Goal: Information Seeking & Learning: Find specific fact

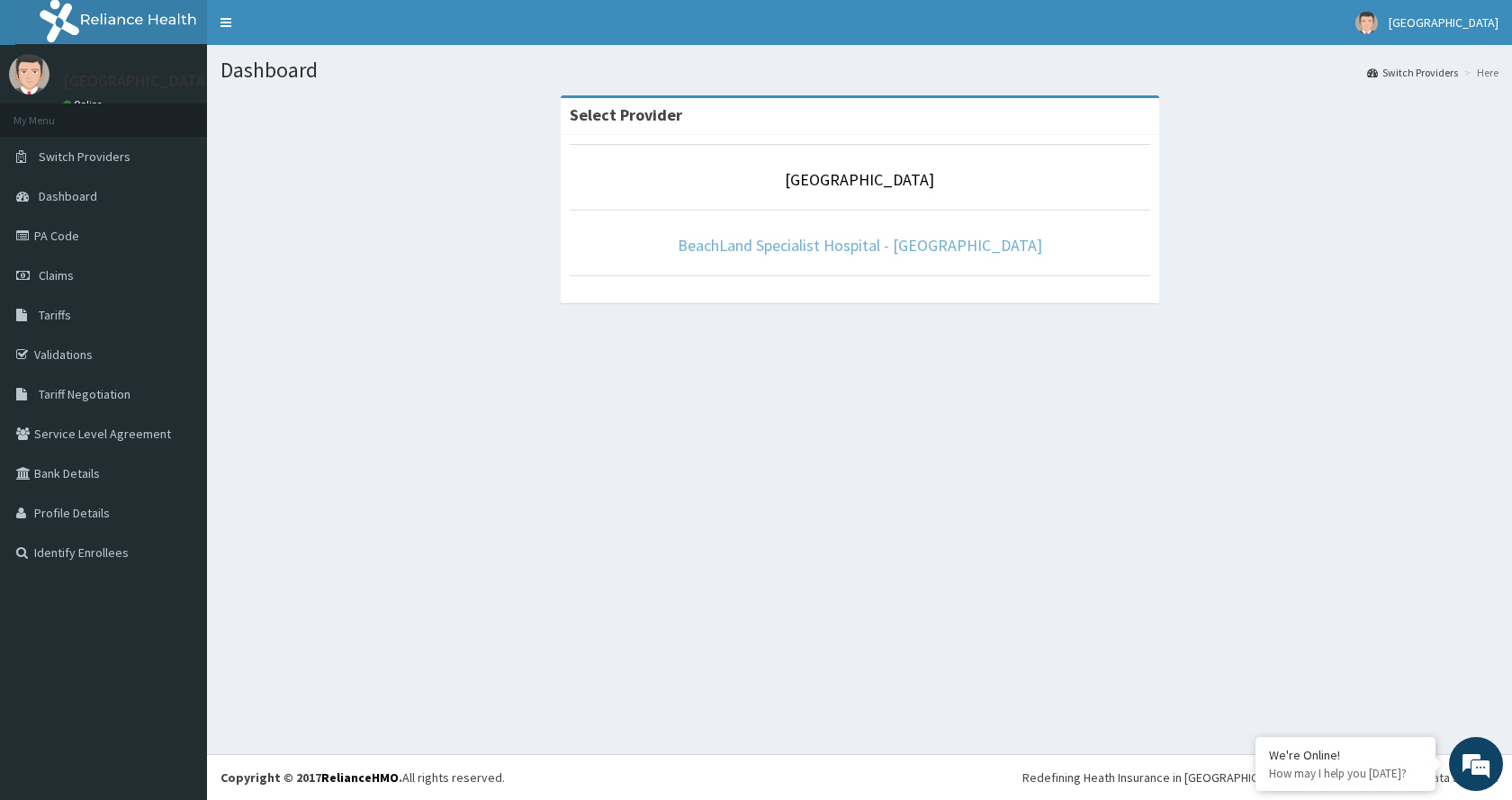
click at [838, 248] on link "BeachLand Specialist Hospital - [GEOGRAPHIC_DATA]" at bounding box center [860, 246] width 364 height 21
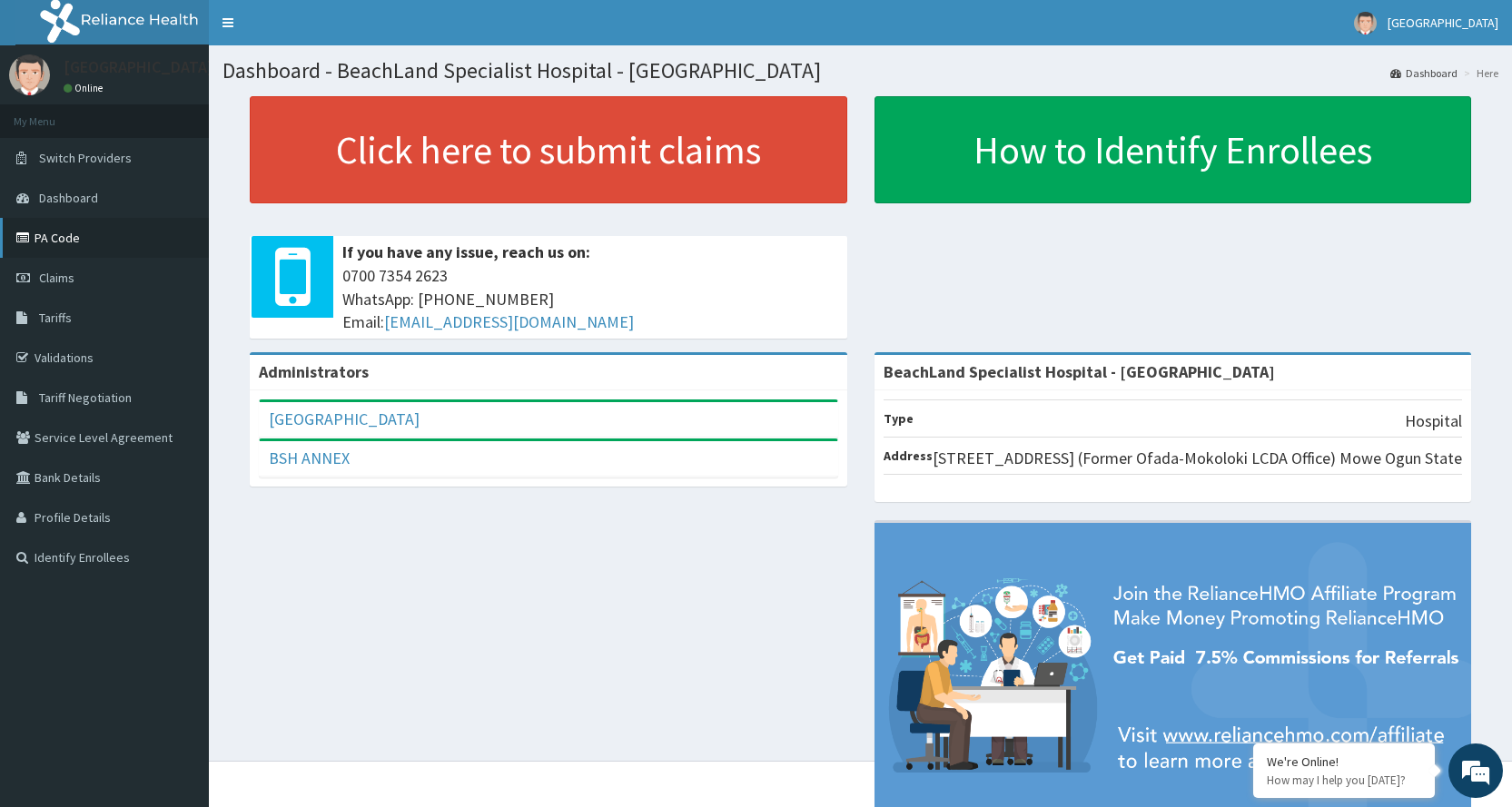
click at [88, 234] on link "PA Code" at bounding box center [104, 237] width 209 height 40
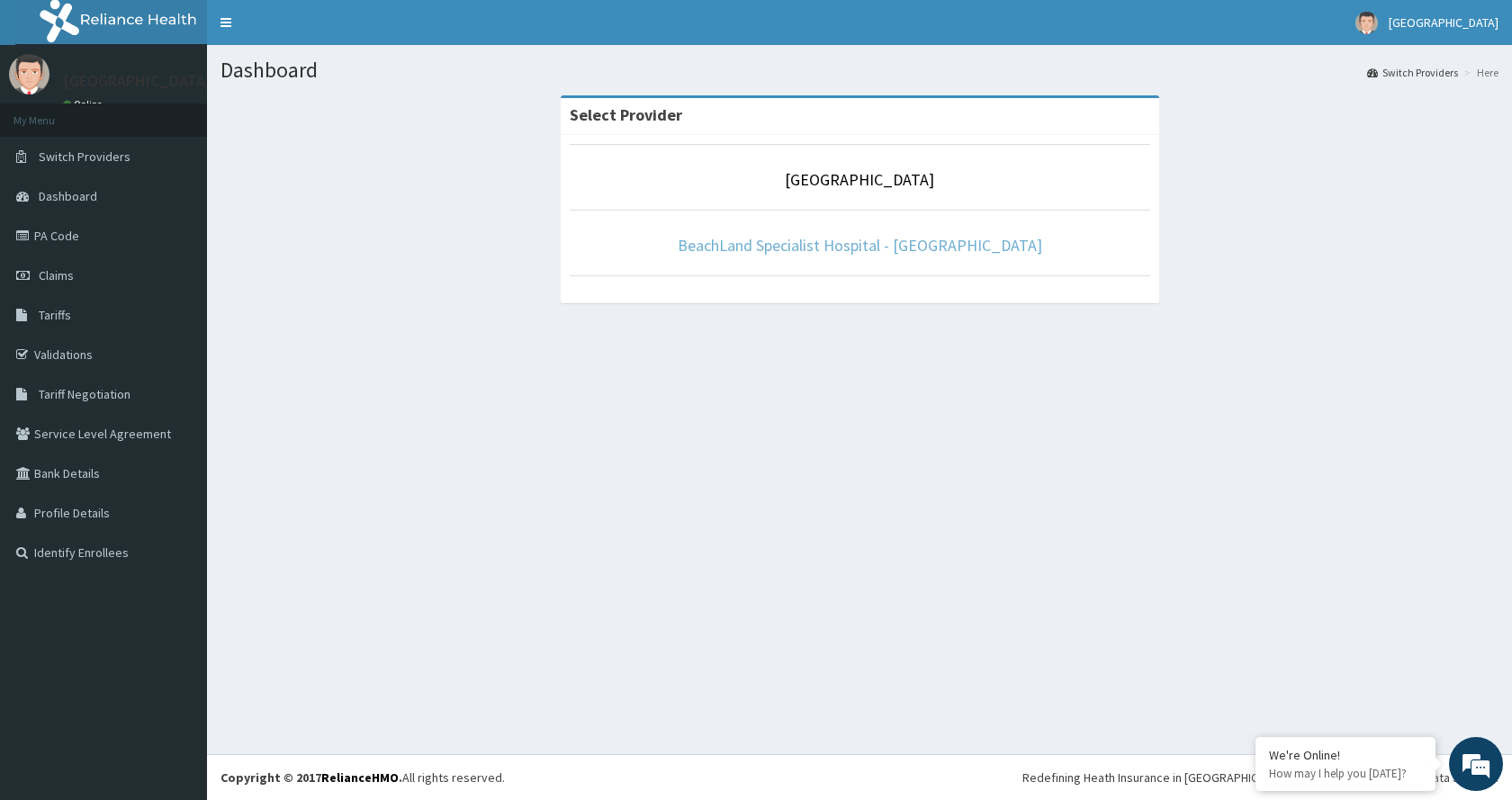
click at [905, 241] on link "BeachLand Specialist Hospital - [GEOGRAPHIC_DATA]" at bounding box center [860, 246] width 364 height 21
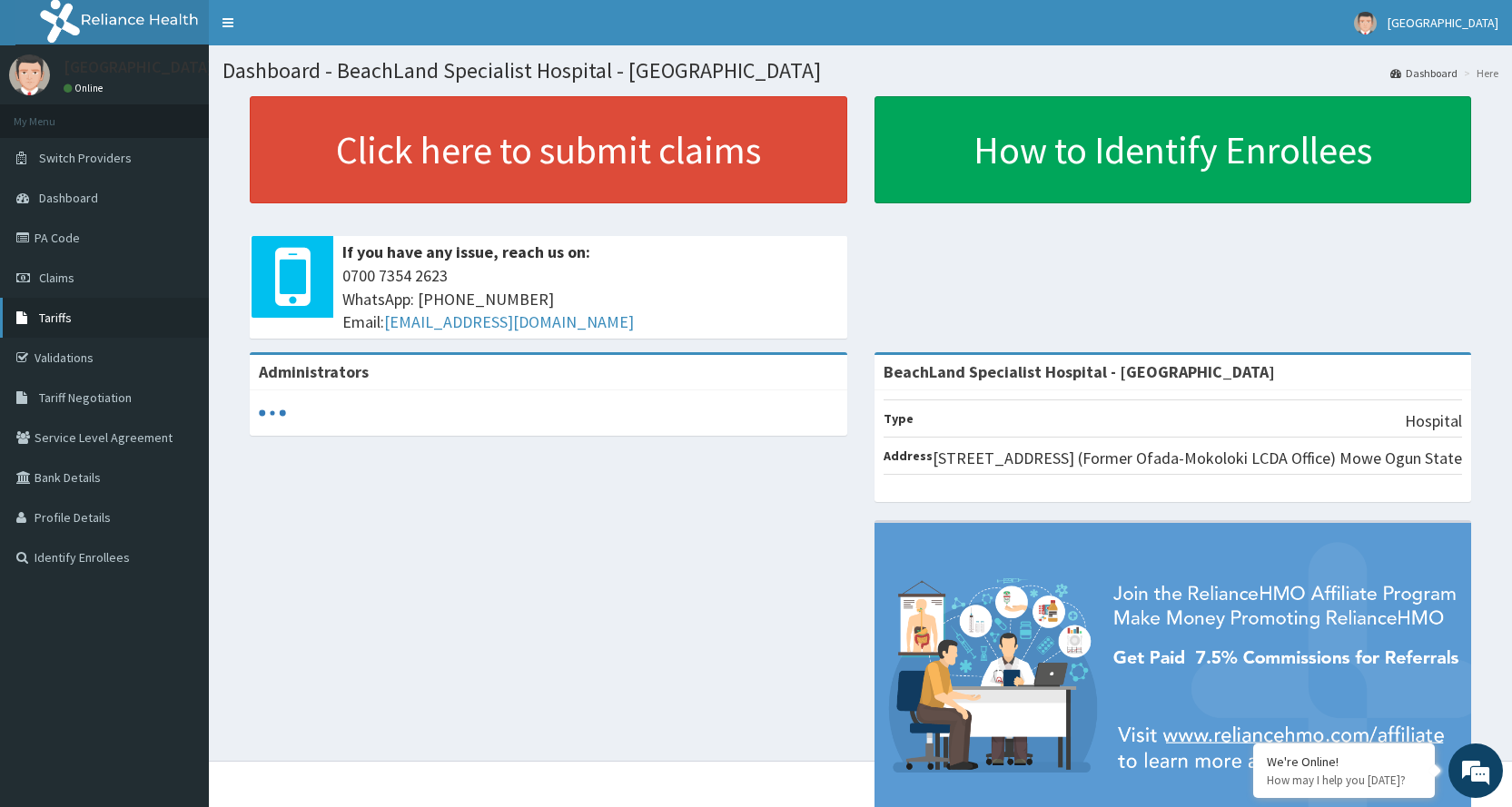
click at [72, 319] on link "Tariffs" at bounding box center [104, 318] width 209 height 40
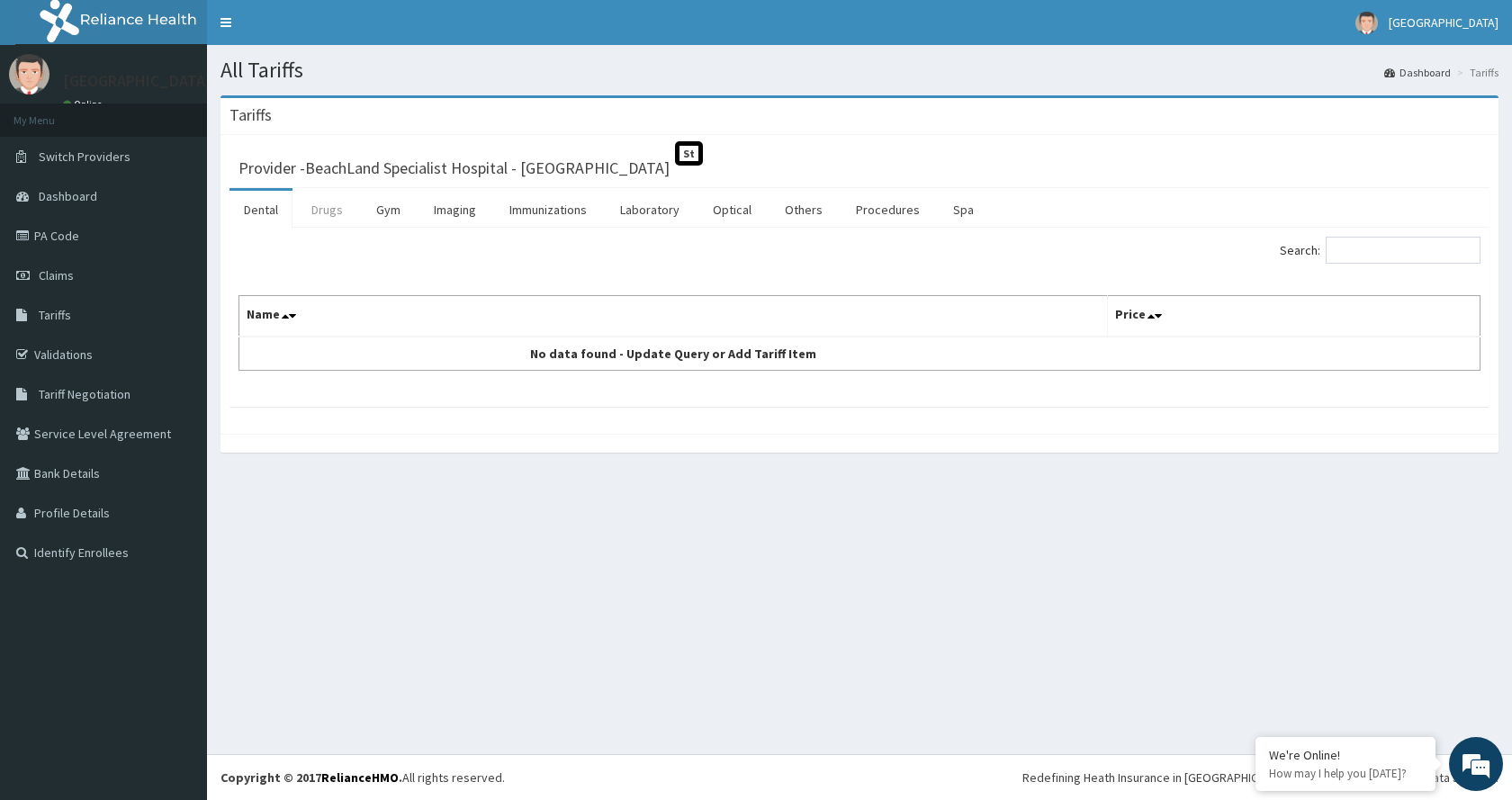
click at [346, 202] on link "Drugs" at bounding box center [327, 210] width 60 height 38
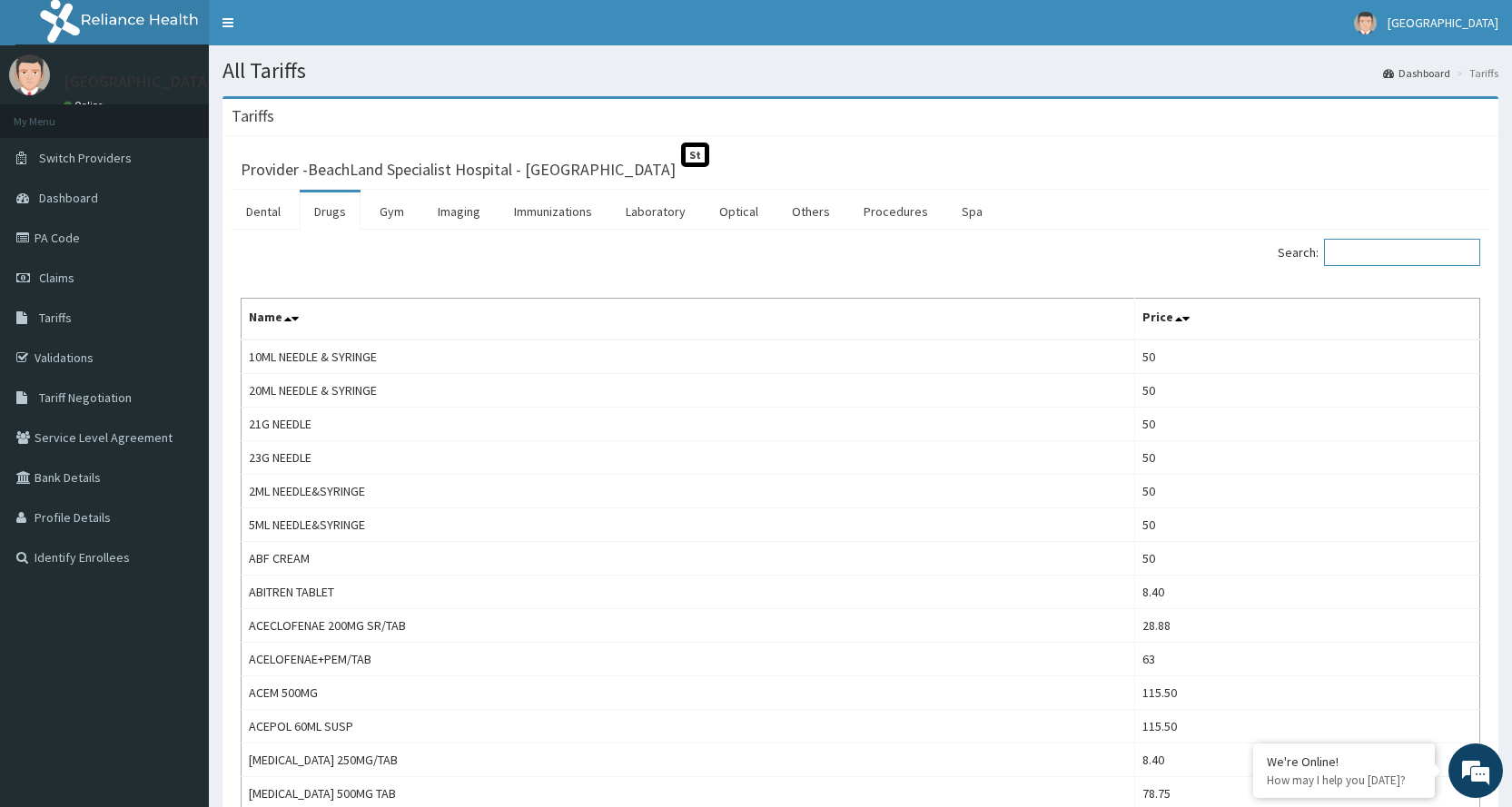
drag, startPoint x: 1381, startPoint y: 259, endPoint x: 1338, endPoint y: 245, distance: 45.2
click at [1359, 252] on input "Search:" at bounding box center [1402, 252] width 156 height 28
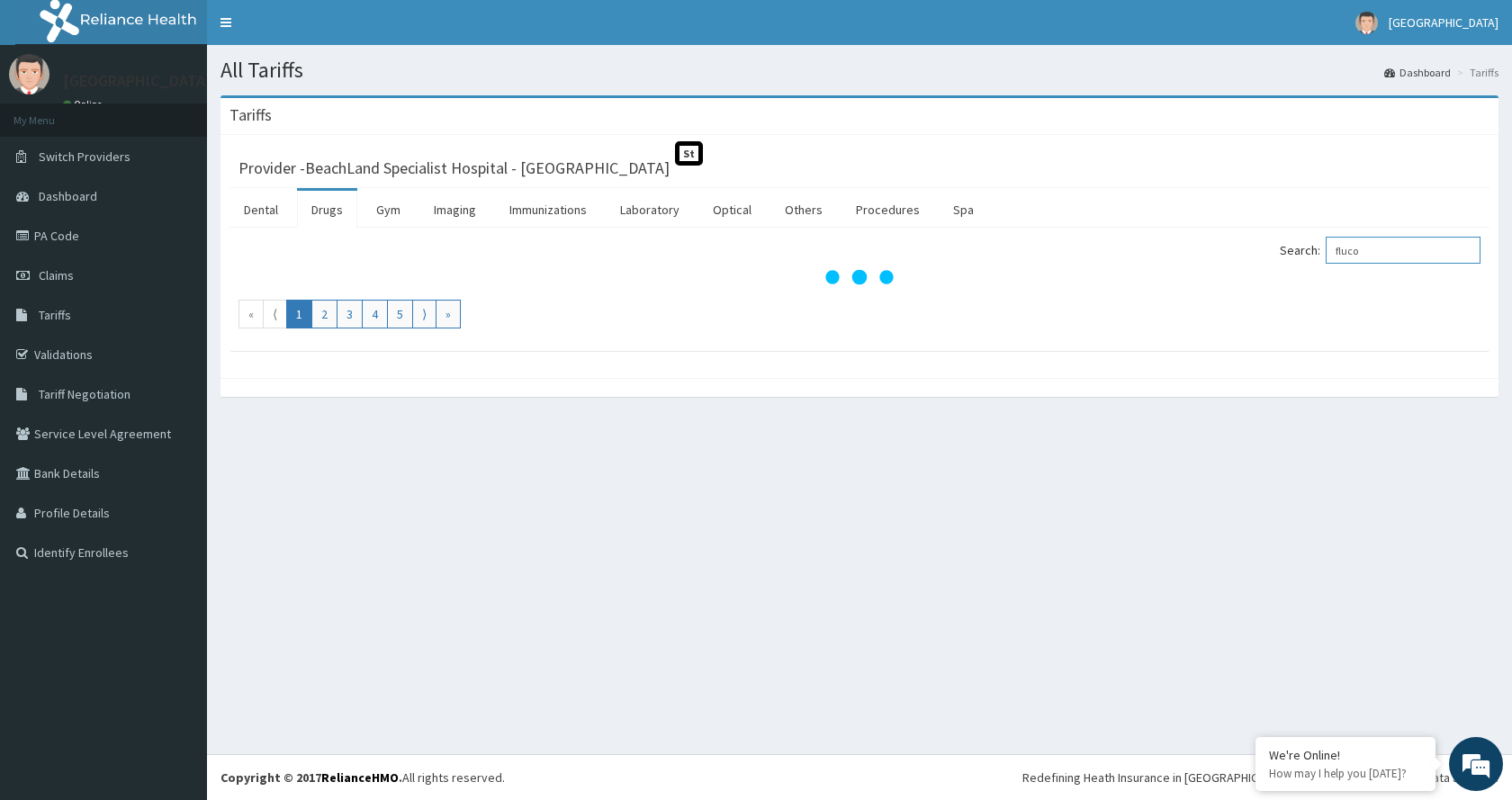
type input "fluco"
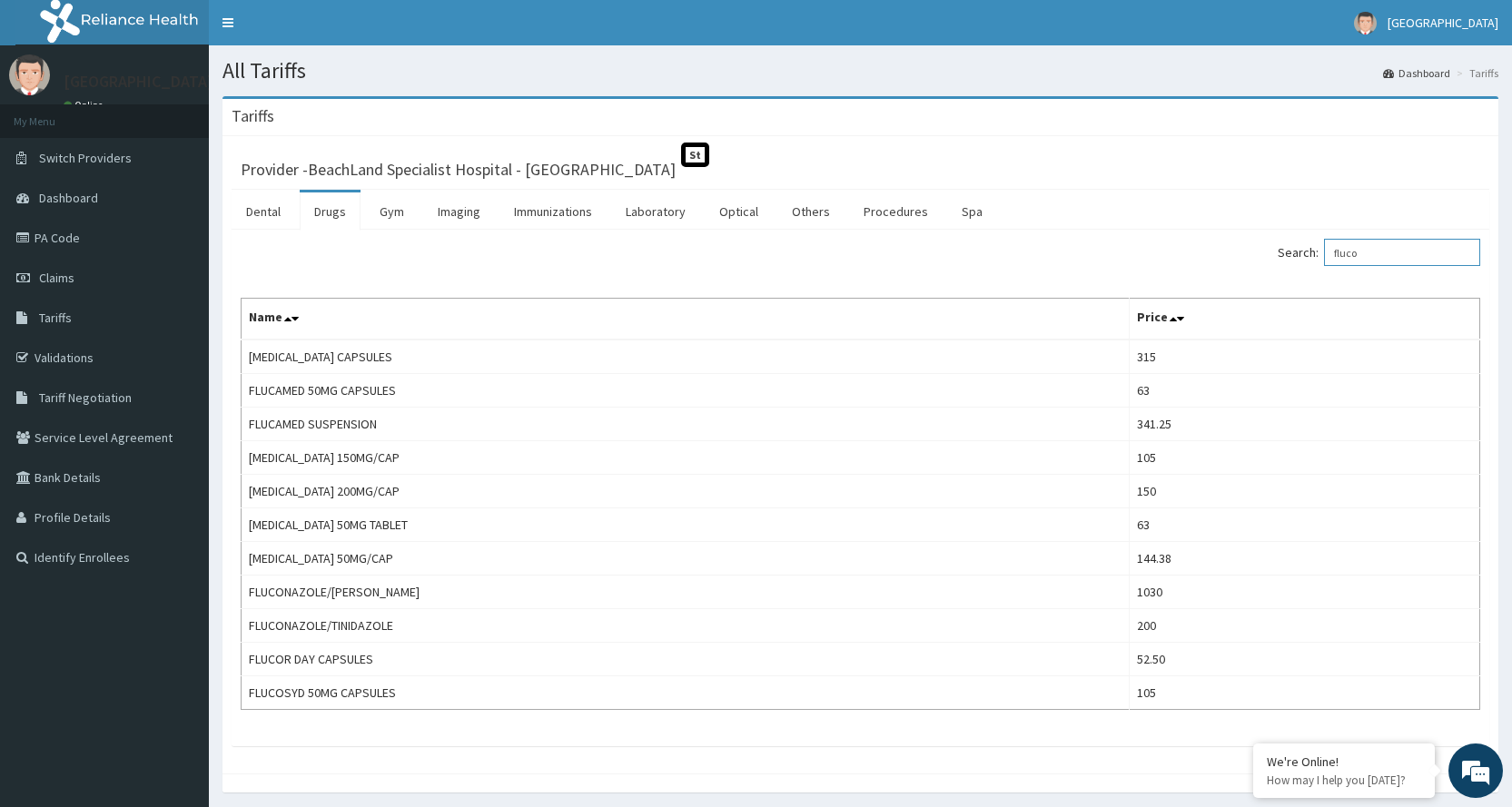
drag, startPoint x: 1400, startPoint y: 250, endPoint x: 1339, endPoint y: 241, distance: 61.7
click at [1339, 241] on input "fluco" at bounding box center [1402, 252] width 156 height 28
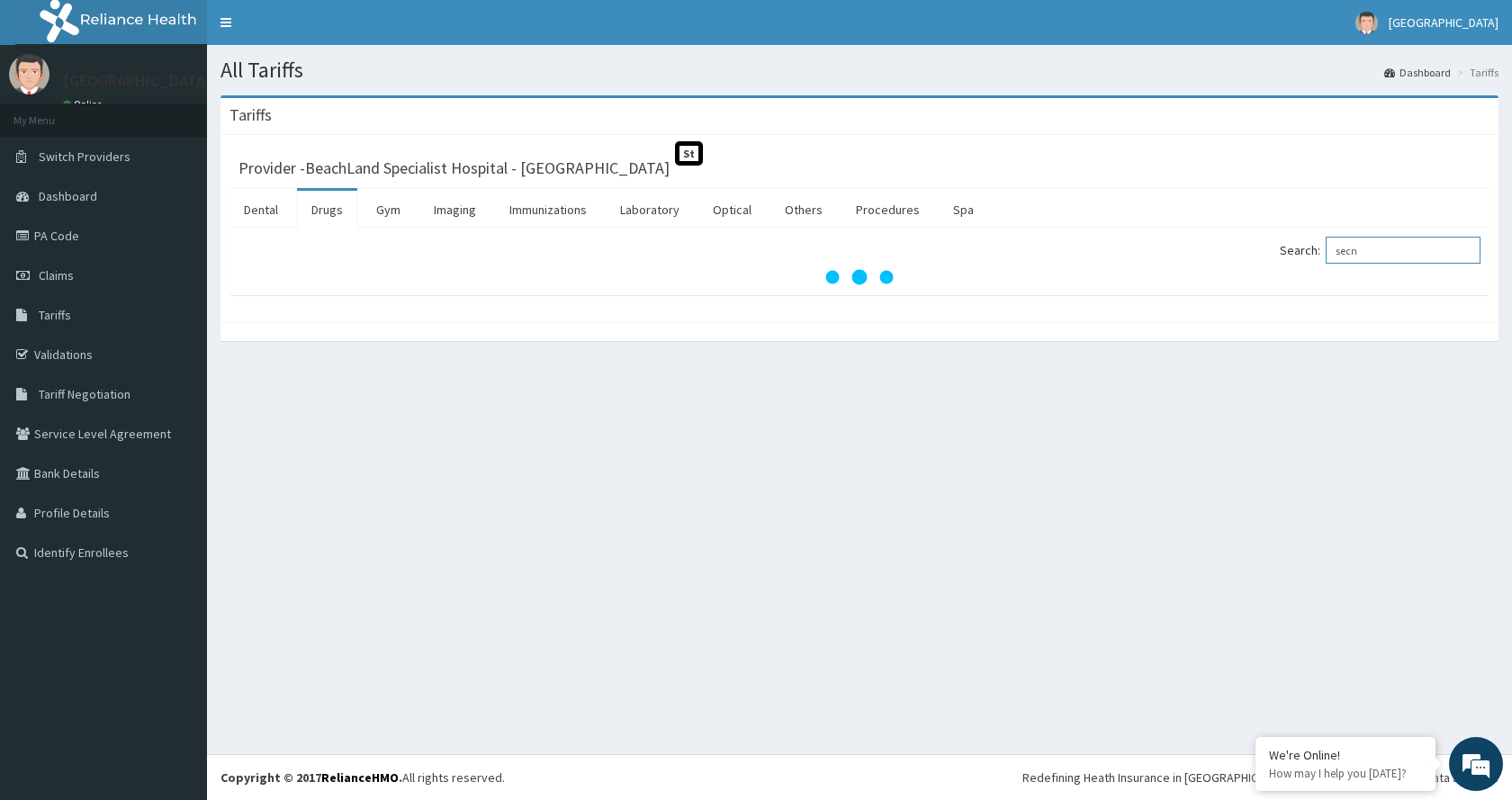
type input "sec"
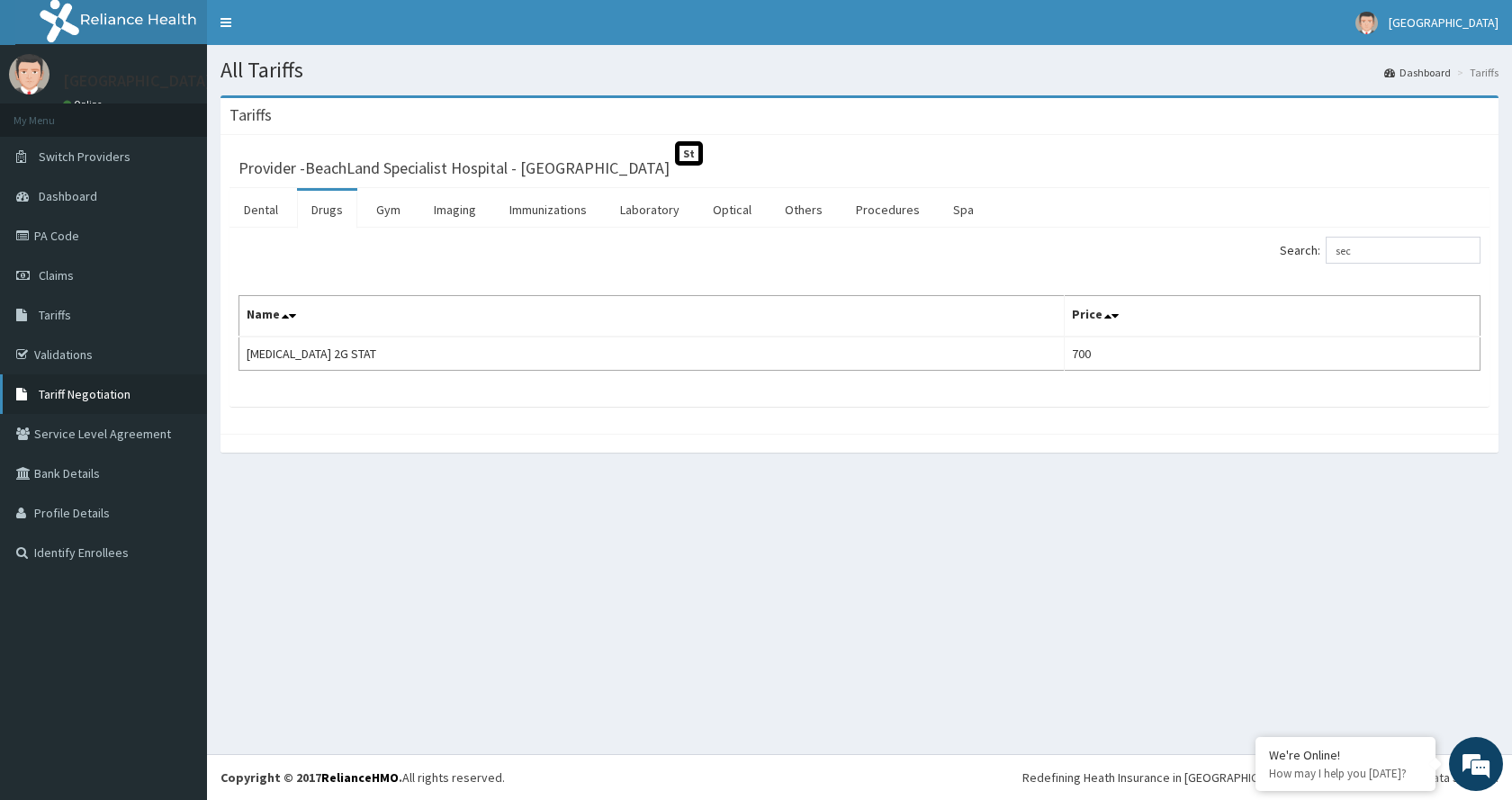
click at [76, 400] on span "Tariff Negotiation" at bounding box center [85, 393] width 92 height 16
